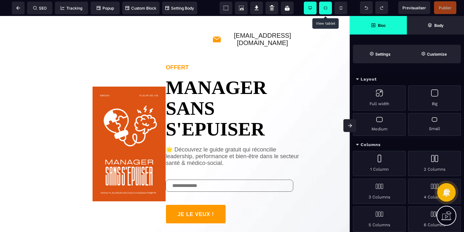
click at [328, 10] on span at bounding box center [325, 8] width 13 height 13
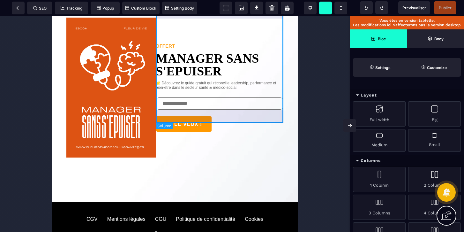
scroll to position [23, 0]
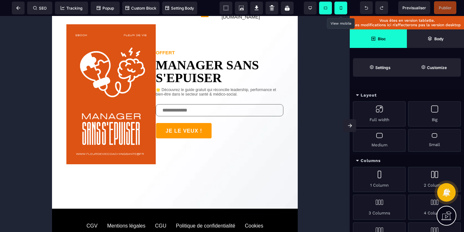
click at [340, 8] on icon at bounding box center [341, 7] width 2 height 3
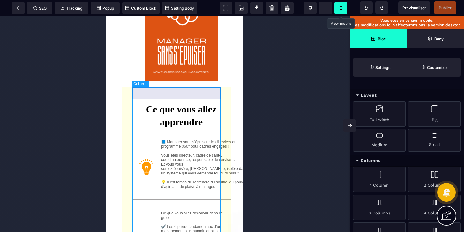
scroll to position [0, 0]
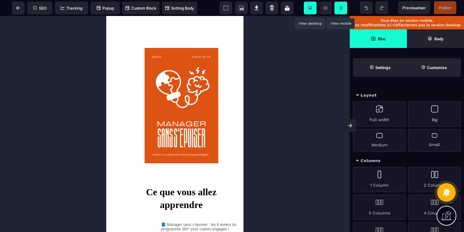
click at [308, 7] on span at bounding box center [310, 8] width 13 height 13
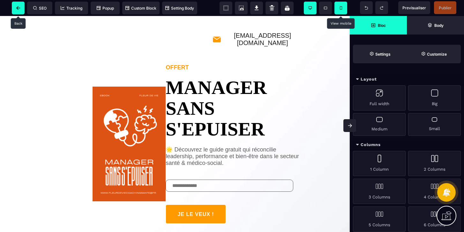
click at [16, 7] on icon at bounding box center [18, 8] width 4 height 4
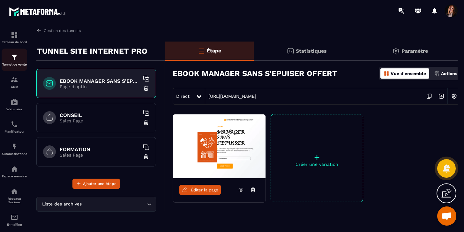
click at [14, 58] on img at bounding box center [15, 57] width 8 height 8
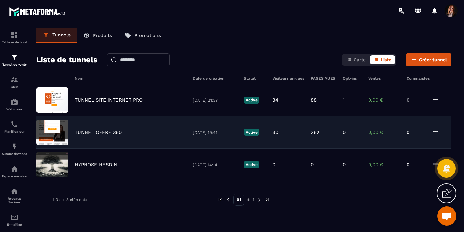
click at [99, 133] on p "TUNNEL OFFRE 360°" at bounding box center [99, 132] width 49 height 6
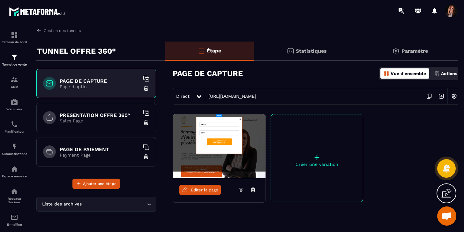
click at [101, 119] on p "Sales Page" at bounding box center [100, 120] width 80 height 5
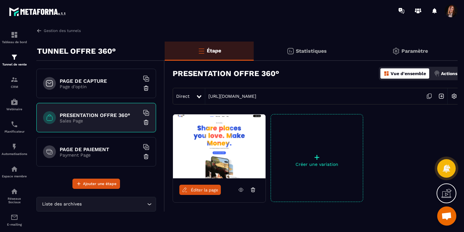
click at [93, 141] on div "PAGE DE PAIEMENT Payment Page" at bounding box center [96, 151] width 120 height 29
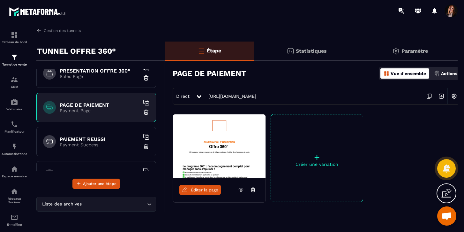
scroll to position [49, 0]
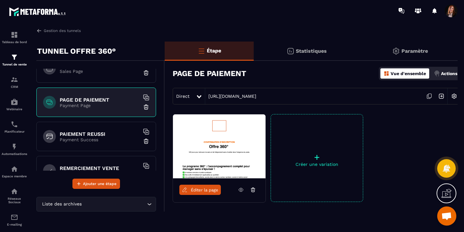
click at [93, 141] on p "Payment Success" at bounding box center [100, 139] width 80 height 5
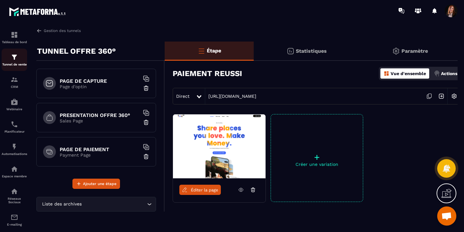
click at [14, 57] on img at bounding box center [15, 57] width 8 height 8
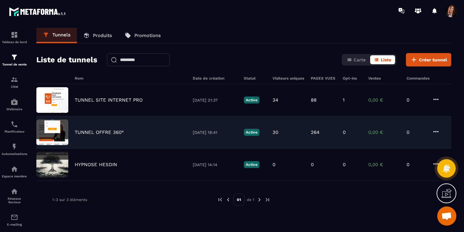
click at [104, 133] on p "TUNNEL OFFRE 360°" at bounding box center [99, 132] width 49 height 6
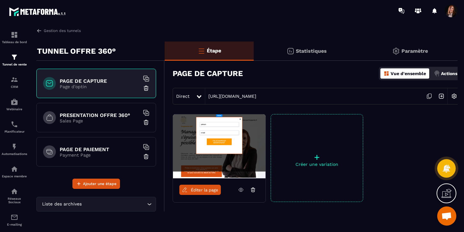
click at [201, 187] on span "Éditer la page" at bounding box center [204, 189] width 27 height 5
